Goal: Information Seeking & Learning: Learn about a topic

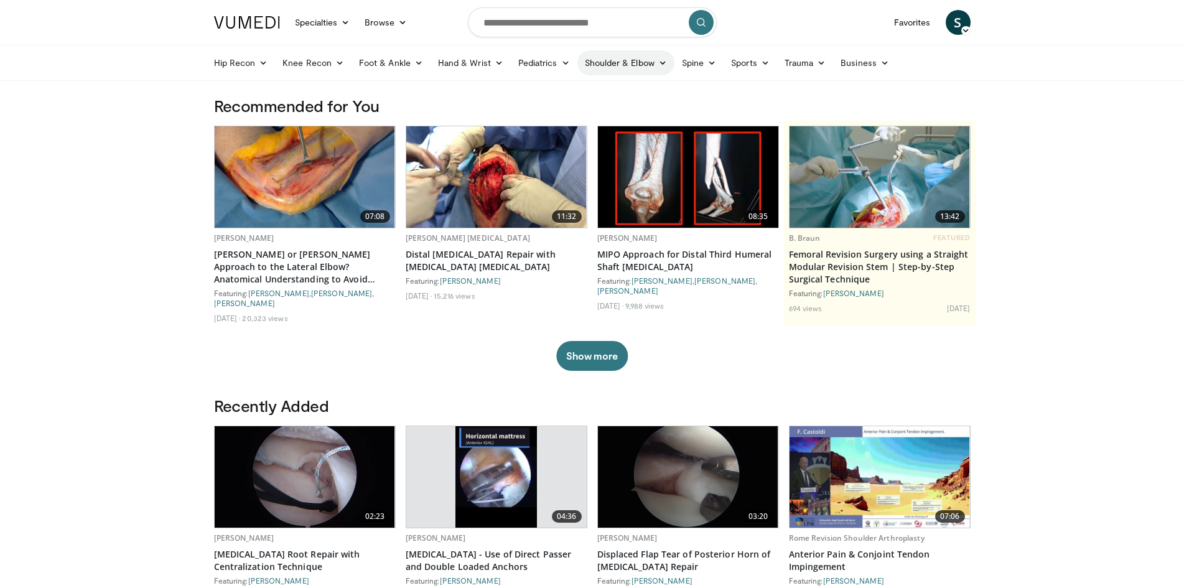
click at [646, 65] on link "Shoulder & Elbow" at bounding box center [625, 62] width 97 height 25
click at [585, 90] on link "Elbow" at bounding box center [600, 92] width 148 height 20
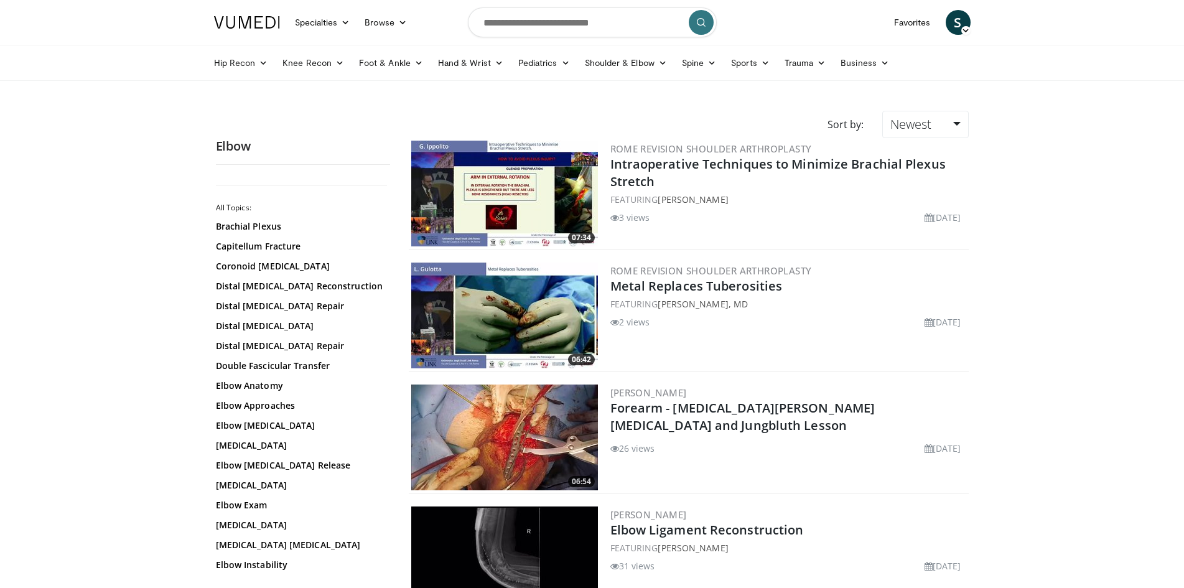
scroll to position [124, 0]
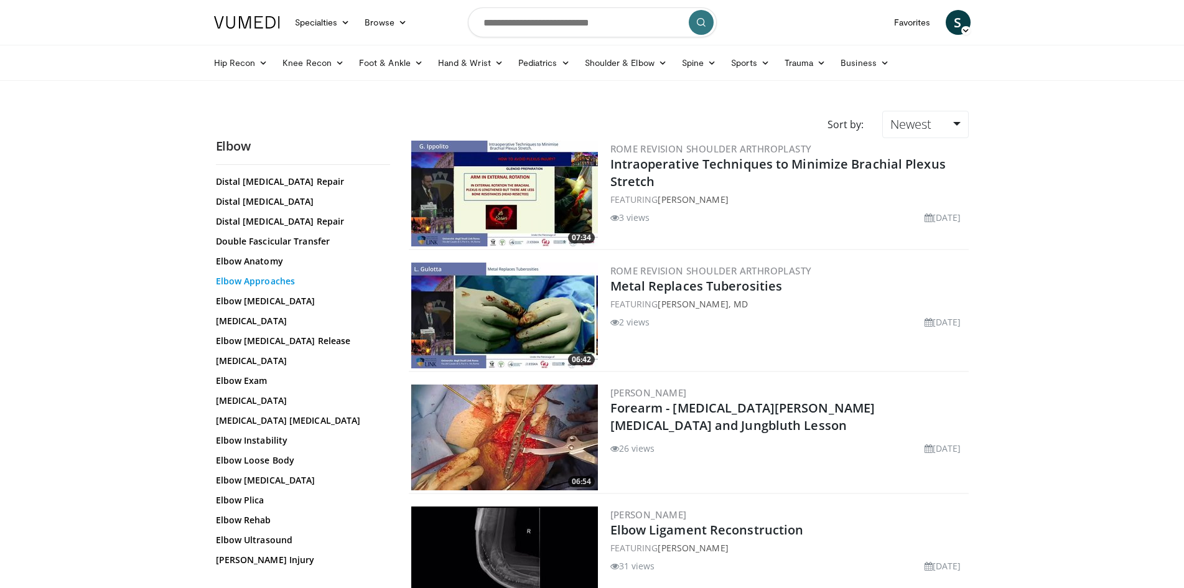
click at [267, 281] on link "Elbow Approaches" at bounding box center [300, 281] width 168 height 12
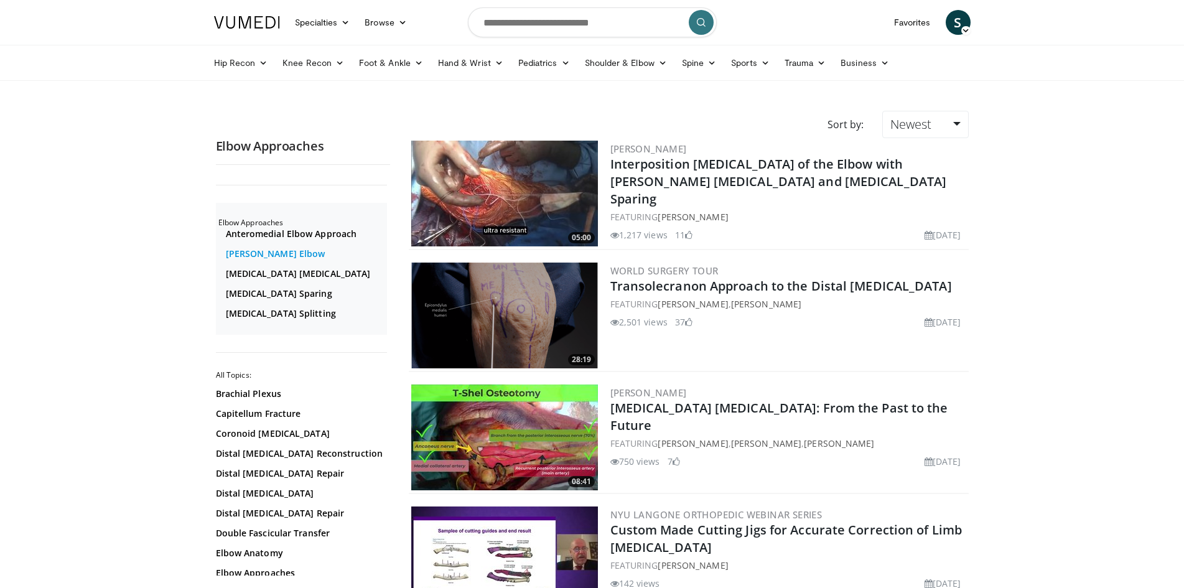
click at [275, 249] on link "Kocher Elbow" at bounding box center [305, 254] width 158 height 12
click at [506, 33] on input "Search topics, interventions" at bounding box center [592, 22] width 249 height 30
type input "**********"
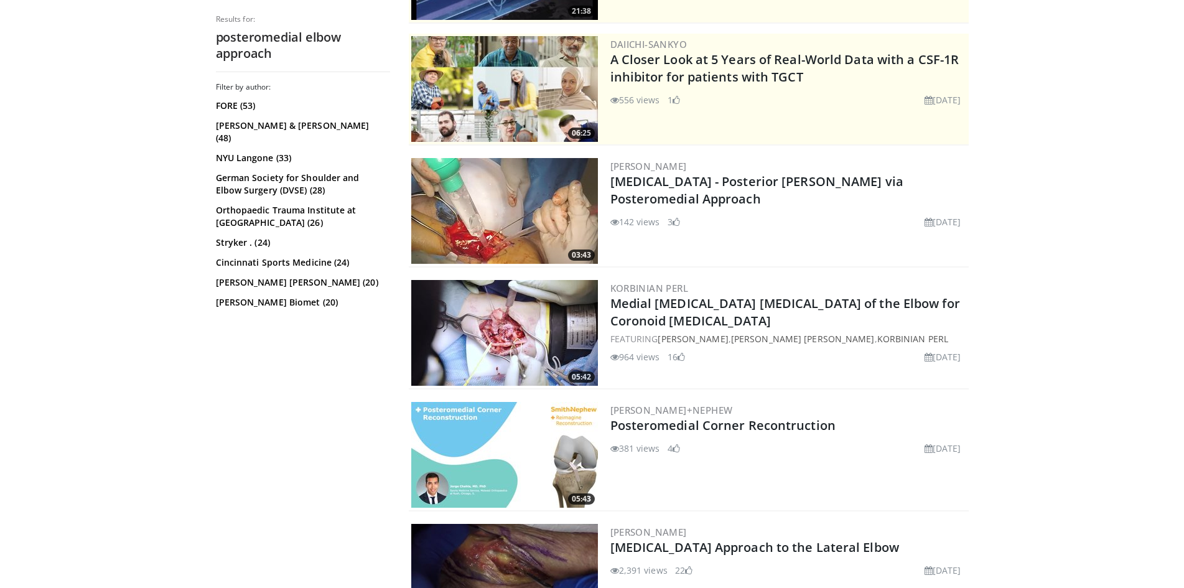
scroll to position [249, 0]
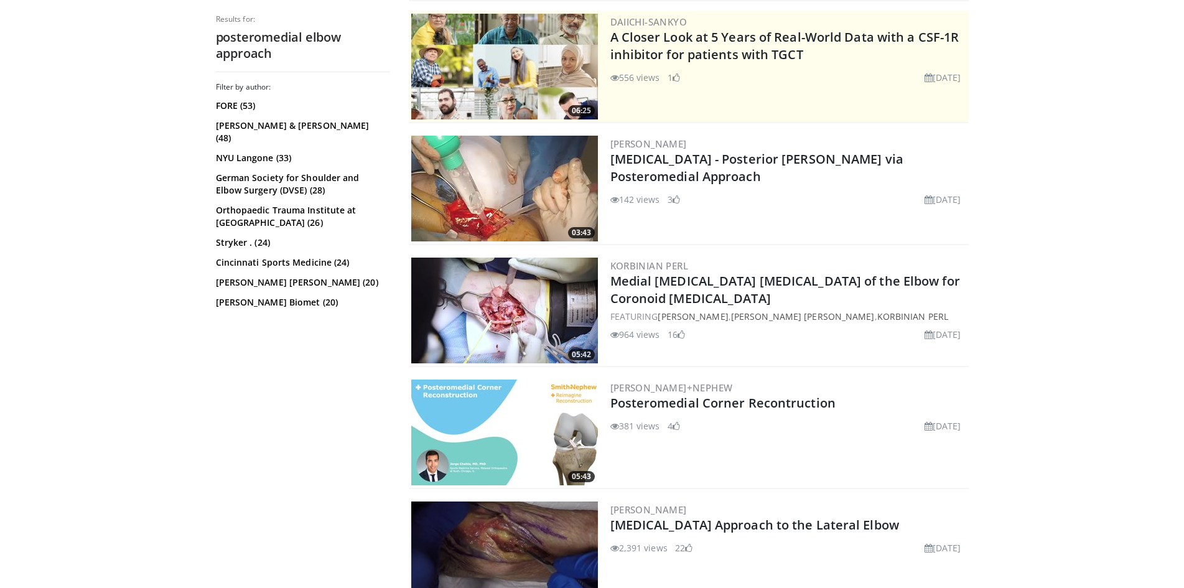
click at [572, 283] on img at bounding box center [504, 310] width 187 height 106
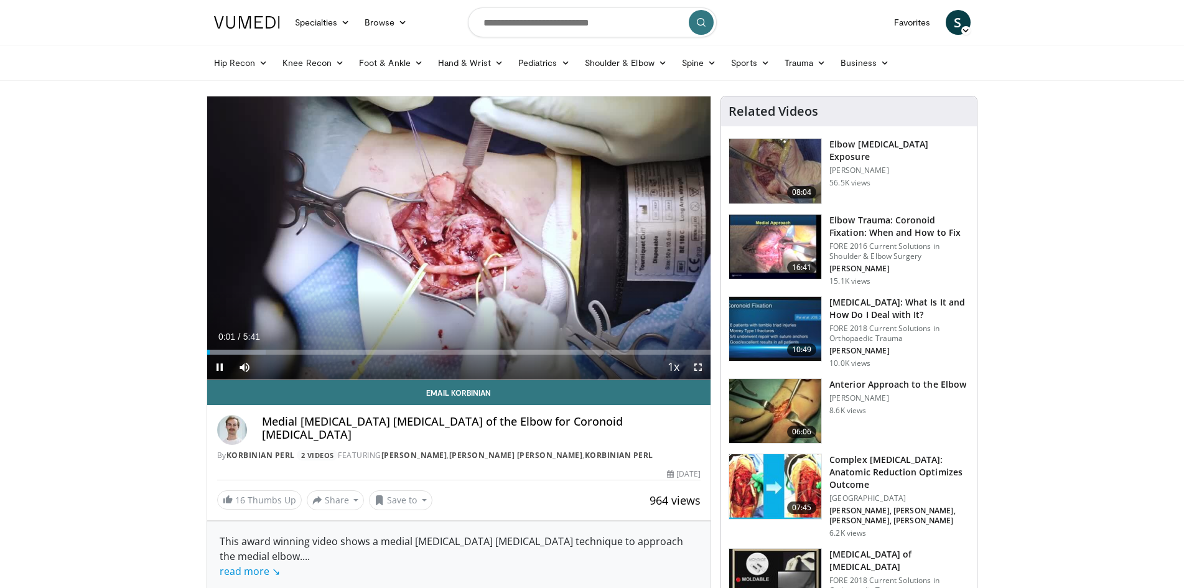
click at [702, 364] on span "Video Player" at bounding box center [697, 367] width 25 height 25
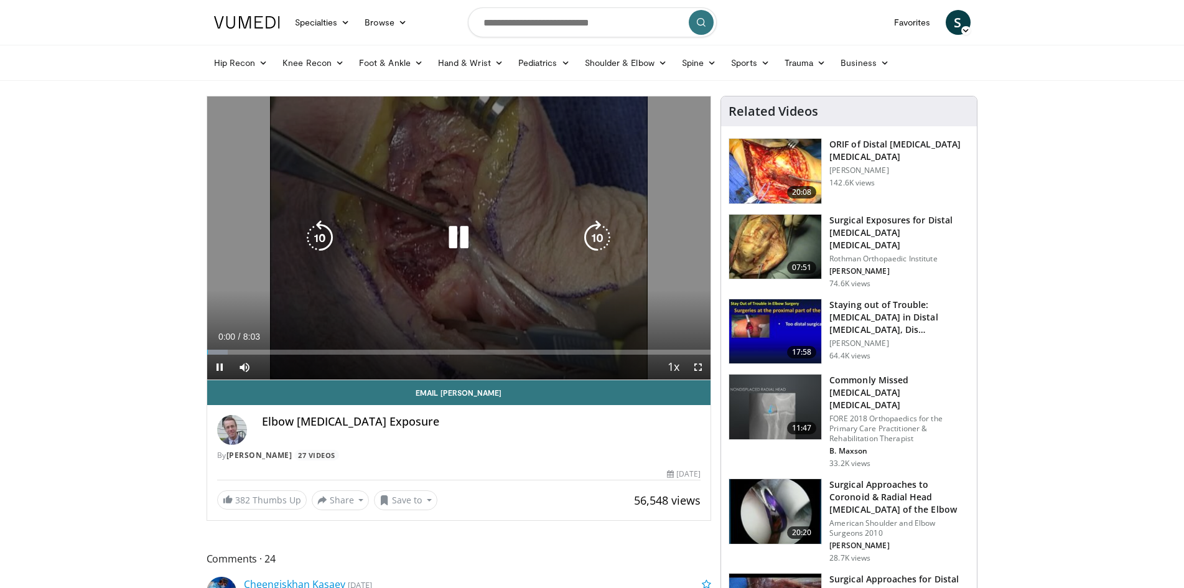
click at [468, 230] on icon "Video Player" at bounding box center [458, 237] width 35 height 35
